Goal: Task Accomplishment & Management: Manage account settings

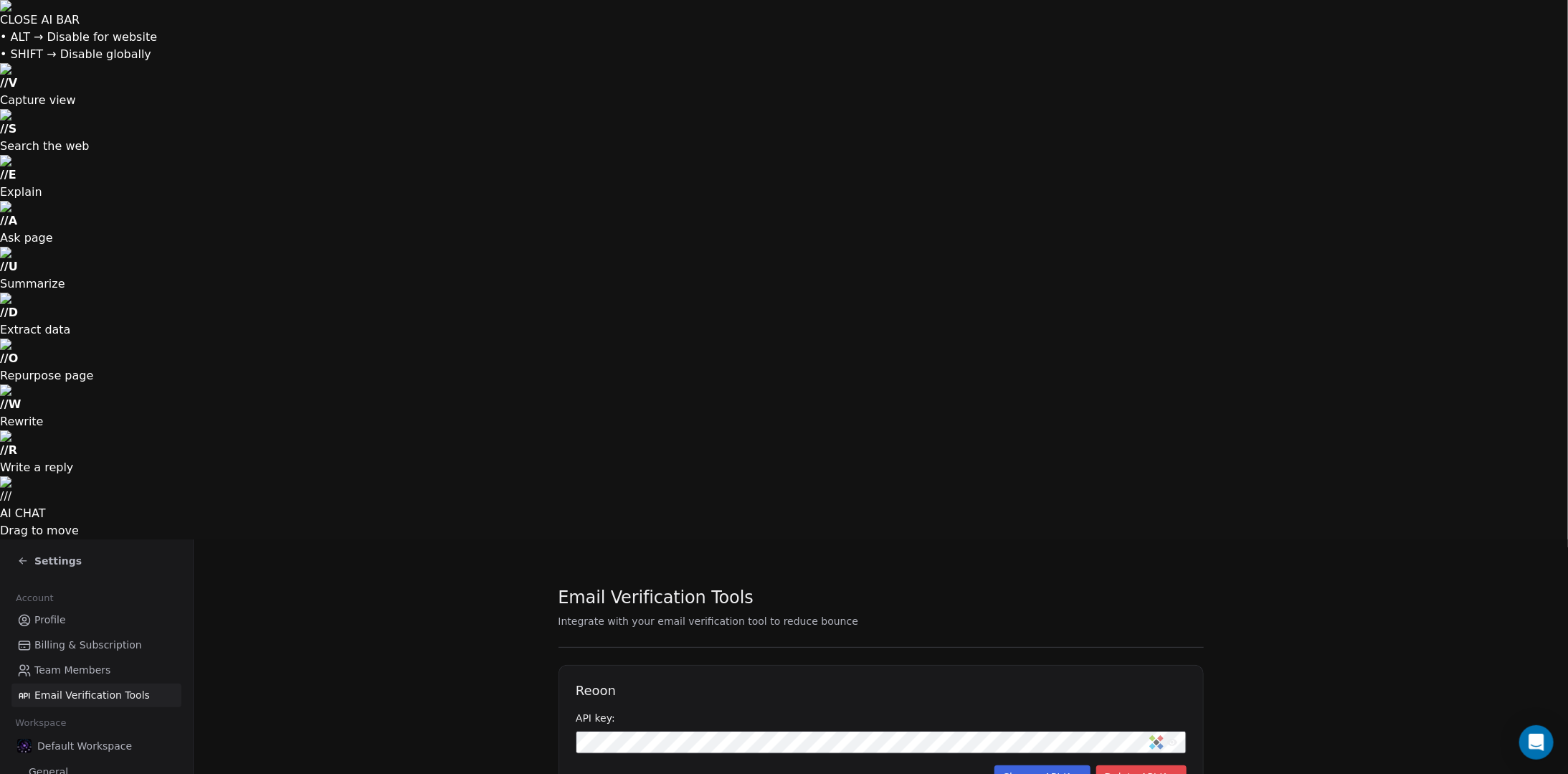
click at [1144, 766] on button "Delete API Key" at bounding box center [1141, 777] width 90 height 23
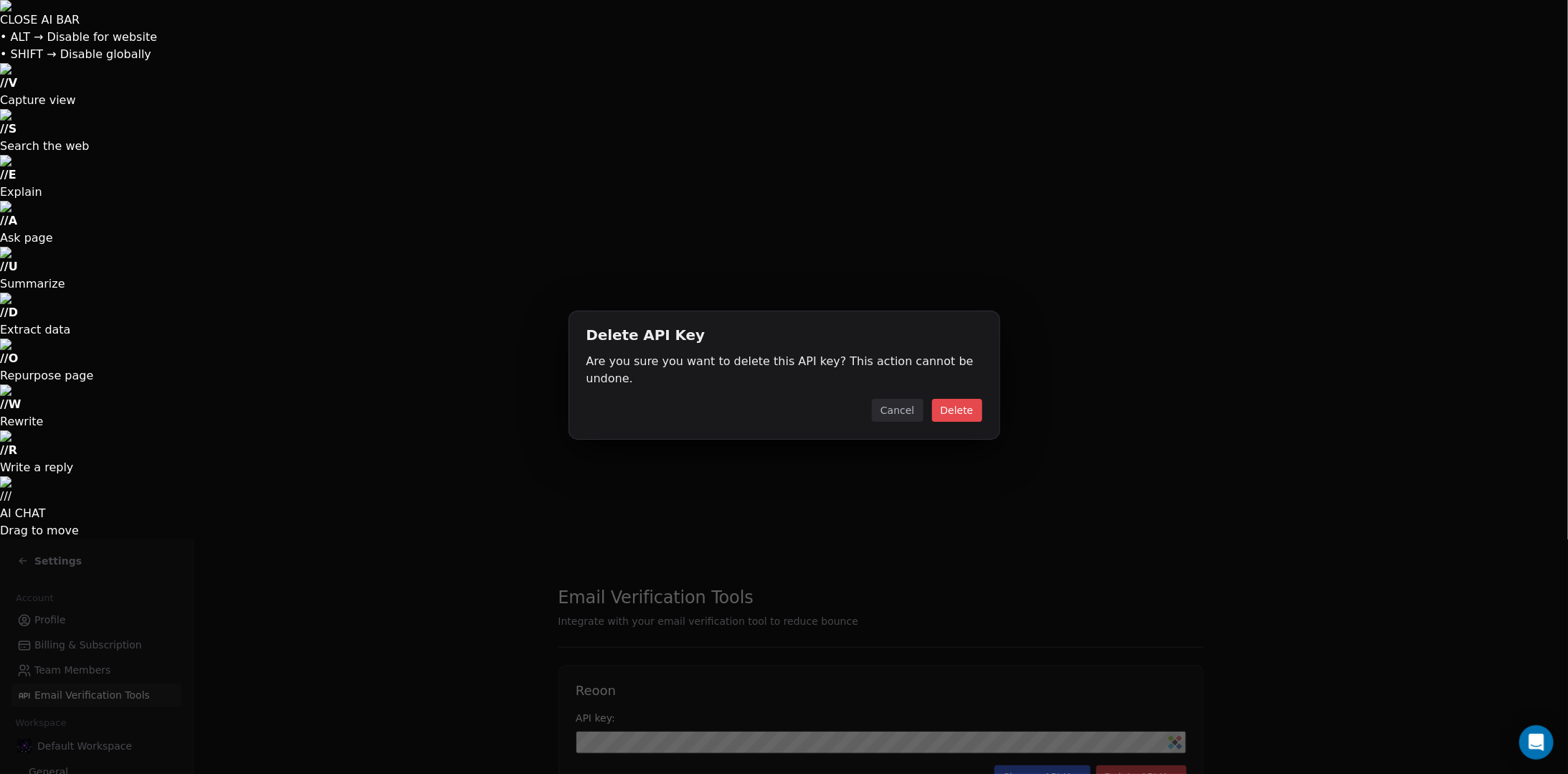
click at [948, 399] on button "Delete" at bounding box center [957, 410] width 50 height 23
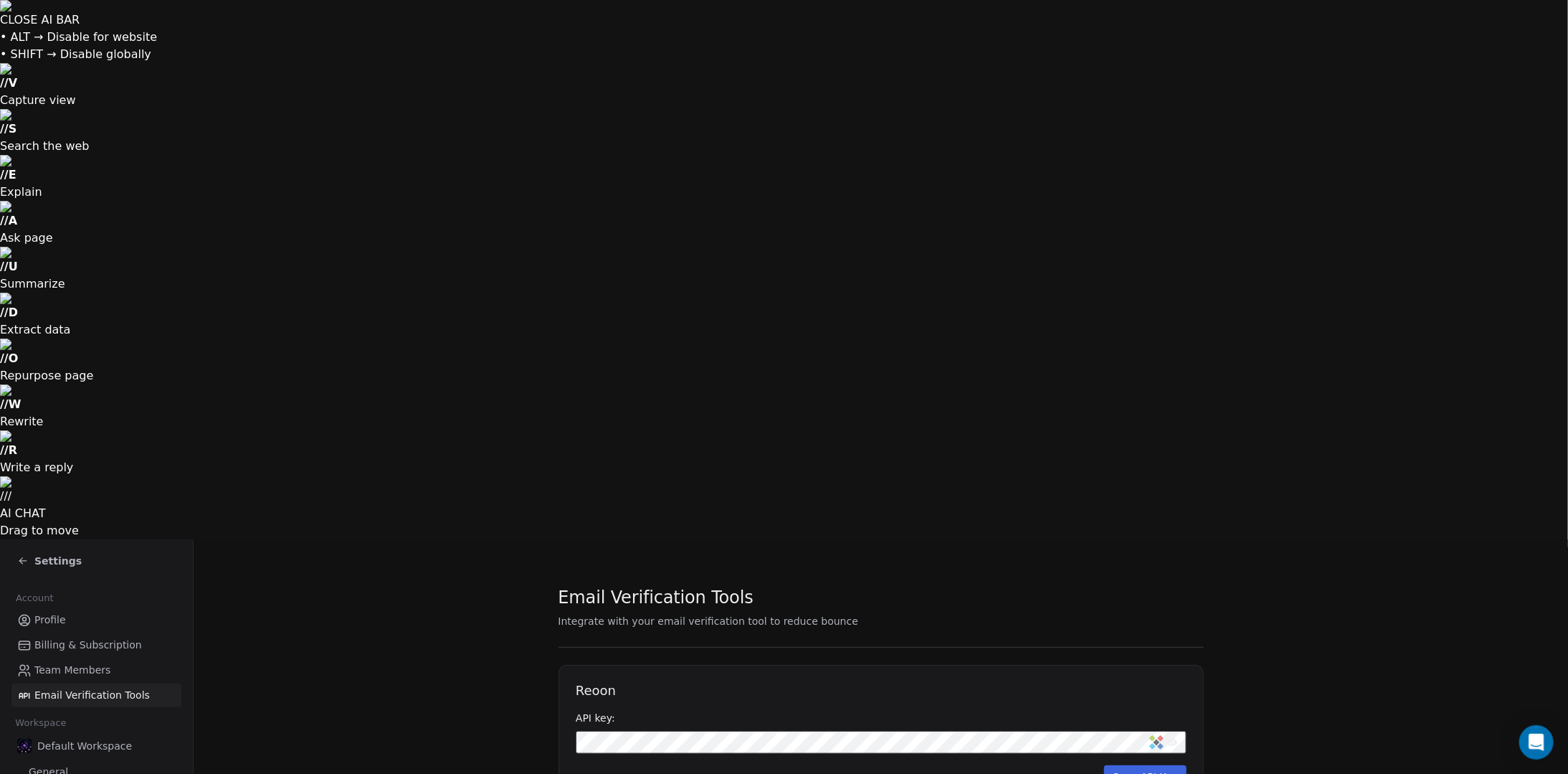
click at [82, 608] on link "Profile" at bounding box center [96, 619] width 170 height 23
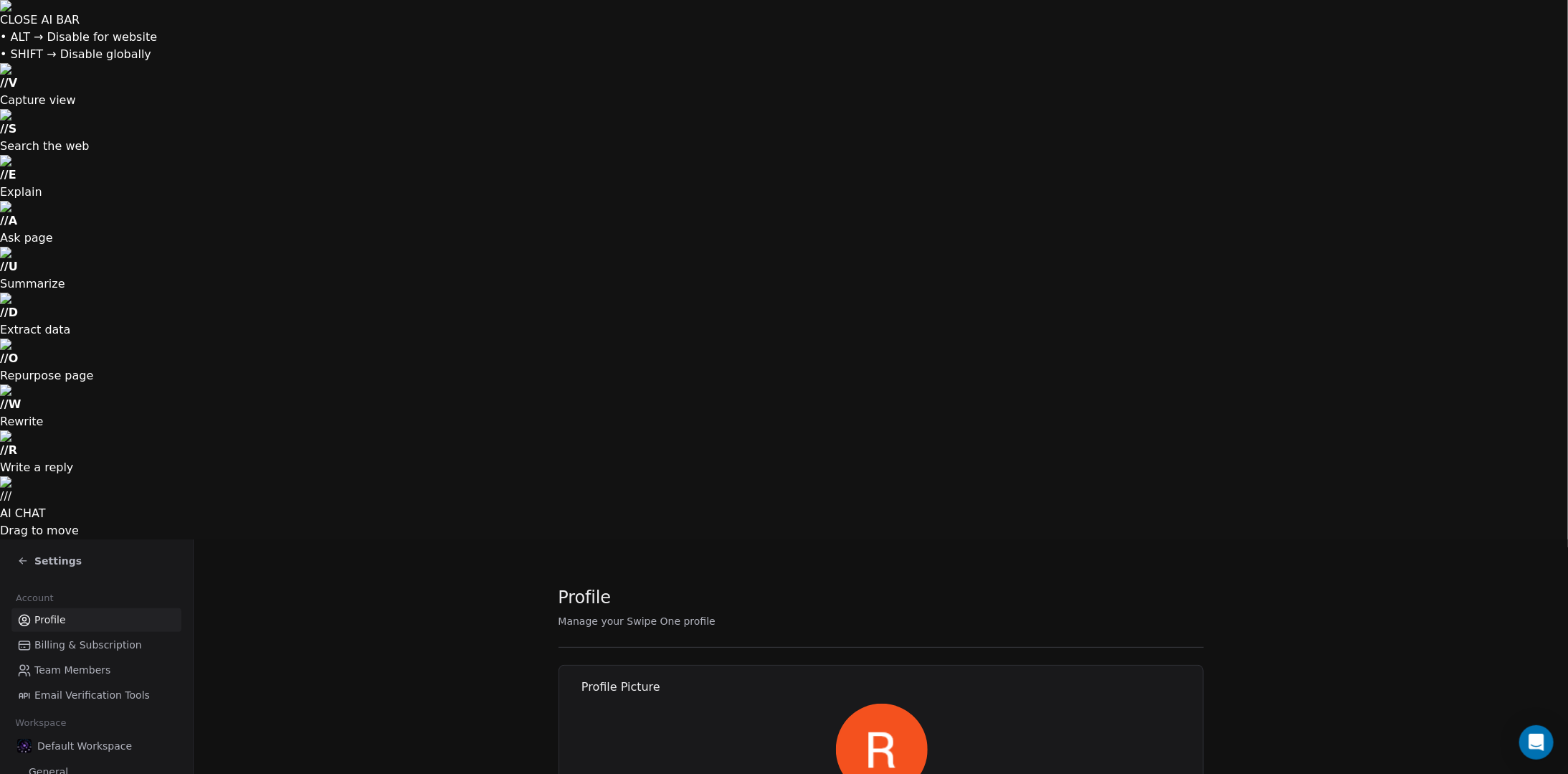
click at [25, 555] on icon at bounding box center [23, 561] width 11 height 11
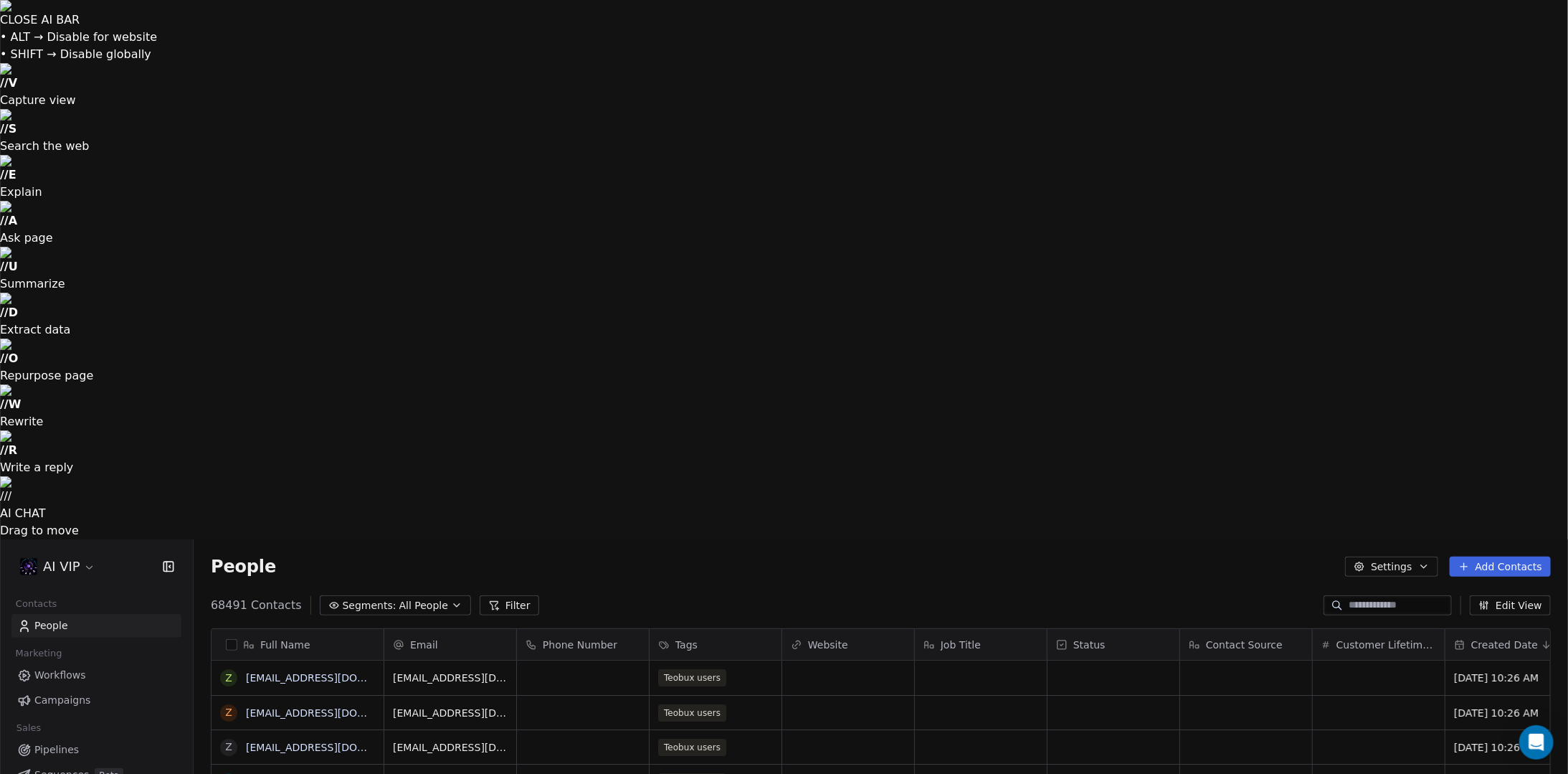
scroll to position [671, 1363]
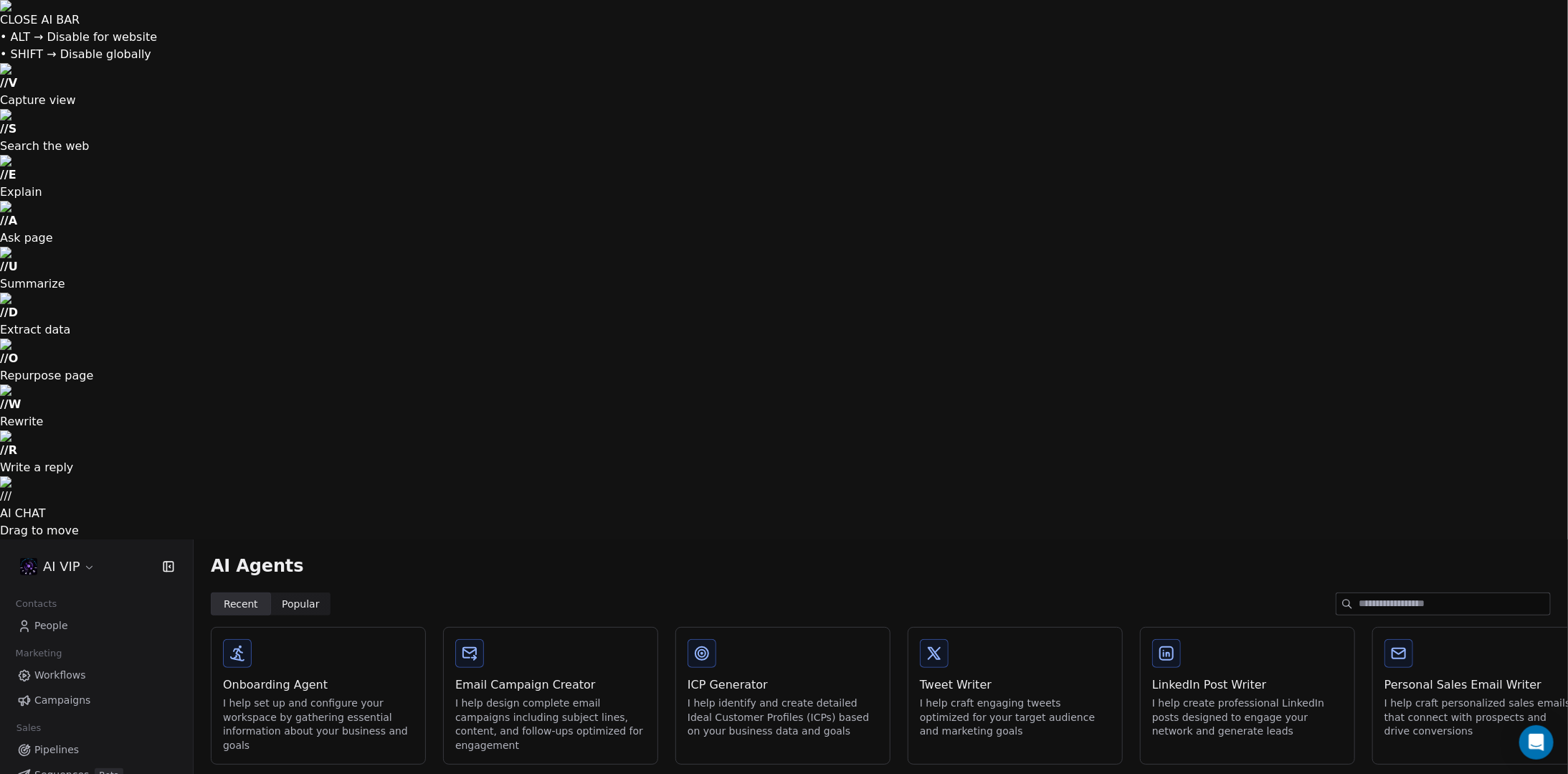
click at [73, 614] on link "People" at bounding box center [96, 626] width 170 height 23
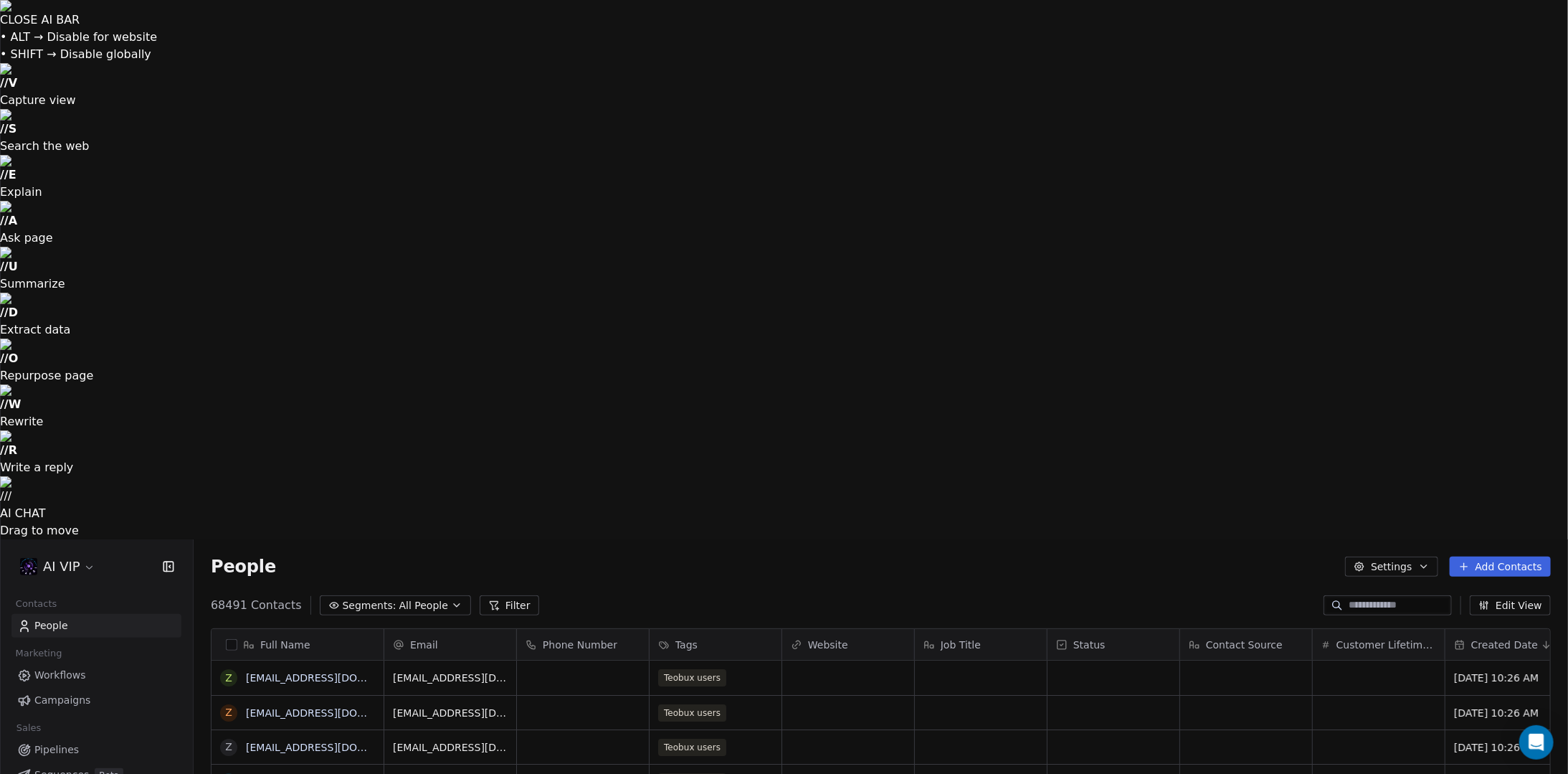
scroll to position [671, 1363]
